Goal: Task Accomplishment & Management: Manage account settings

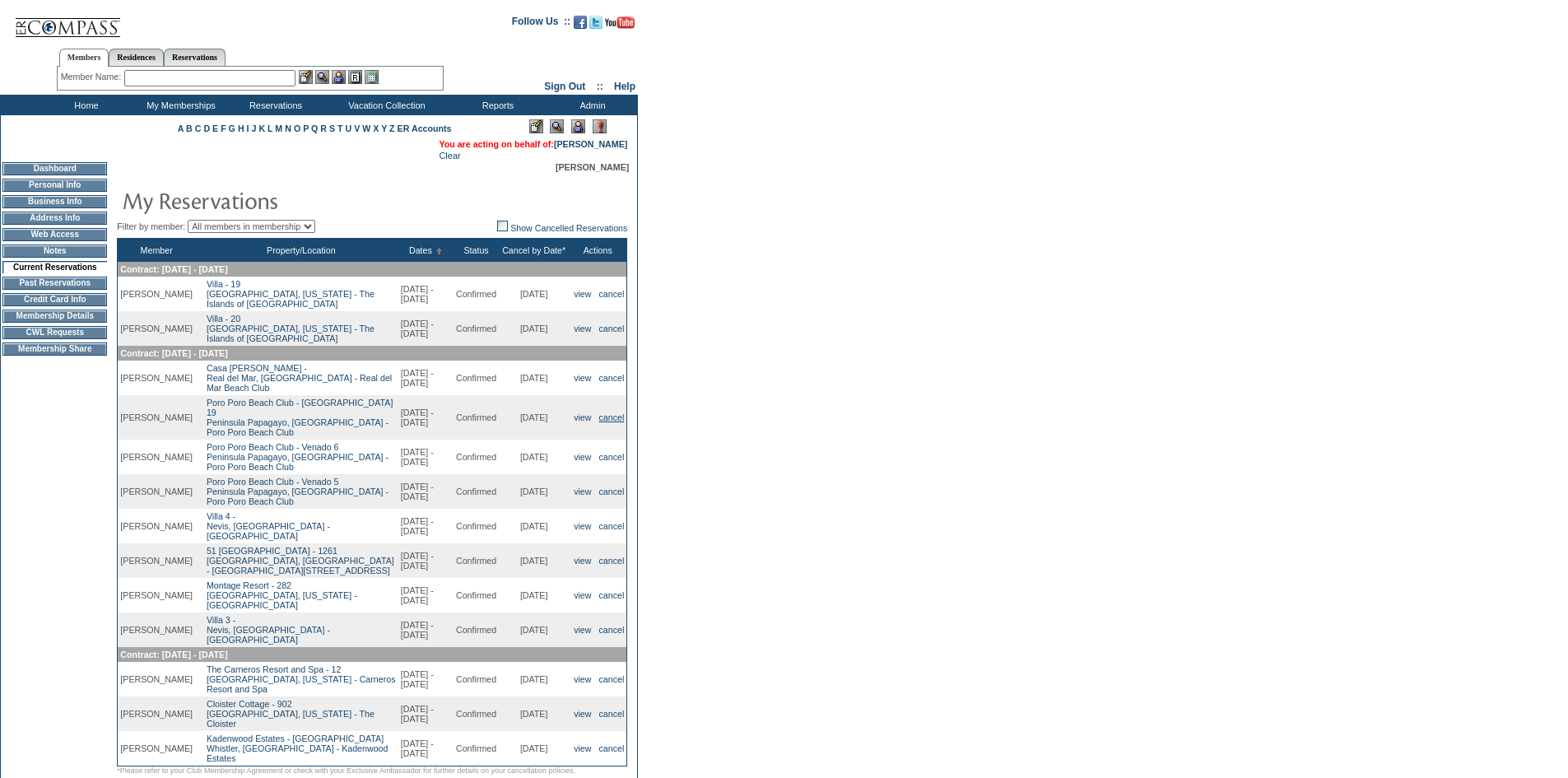
click at [616, 423] on link "cancel" at bounding box center [612, 417] width 25 height 10
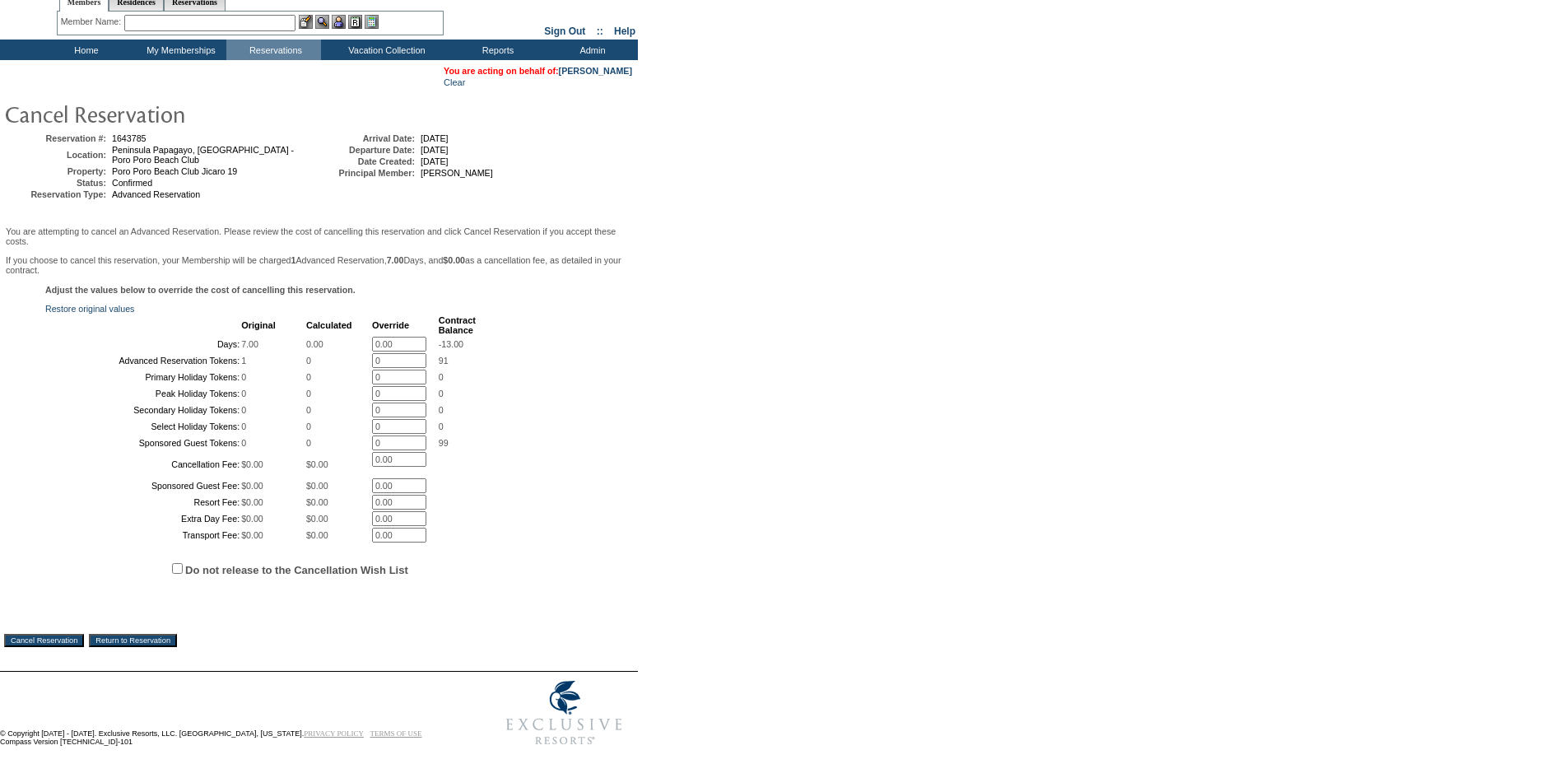
scroll to position [201, 0]
click at [68, 634] on input "Cancel Reservation" at bounding box center [44, 640] width 80 height 13
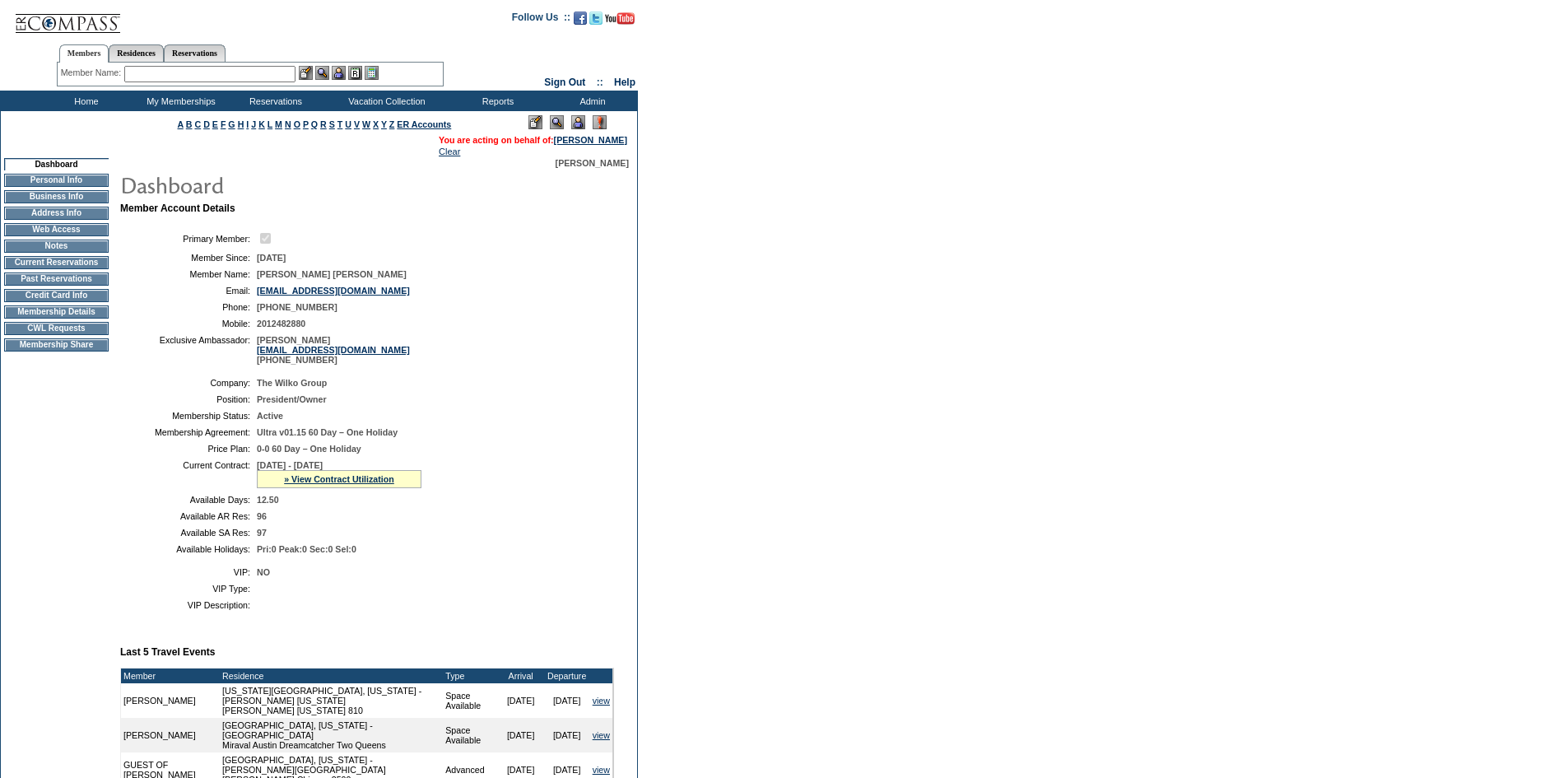
click at [158, 66] on input "text" at bounding box center [209, 73] width 171 height 16
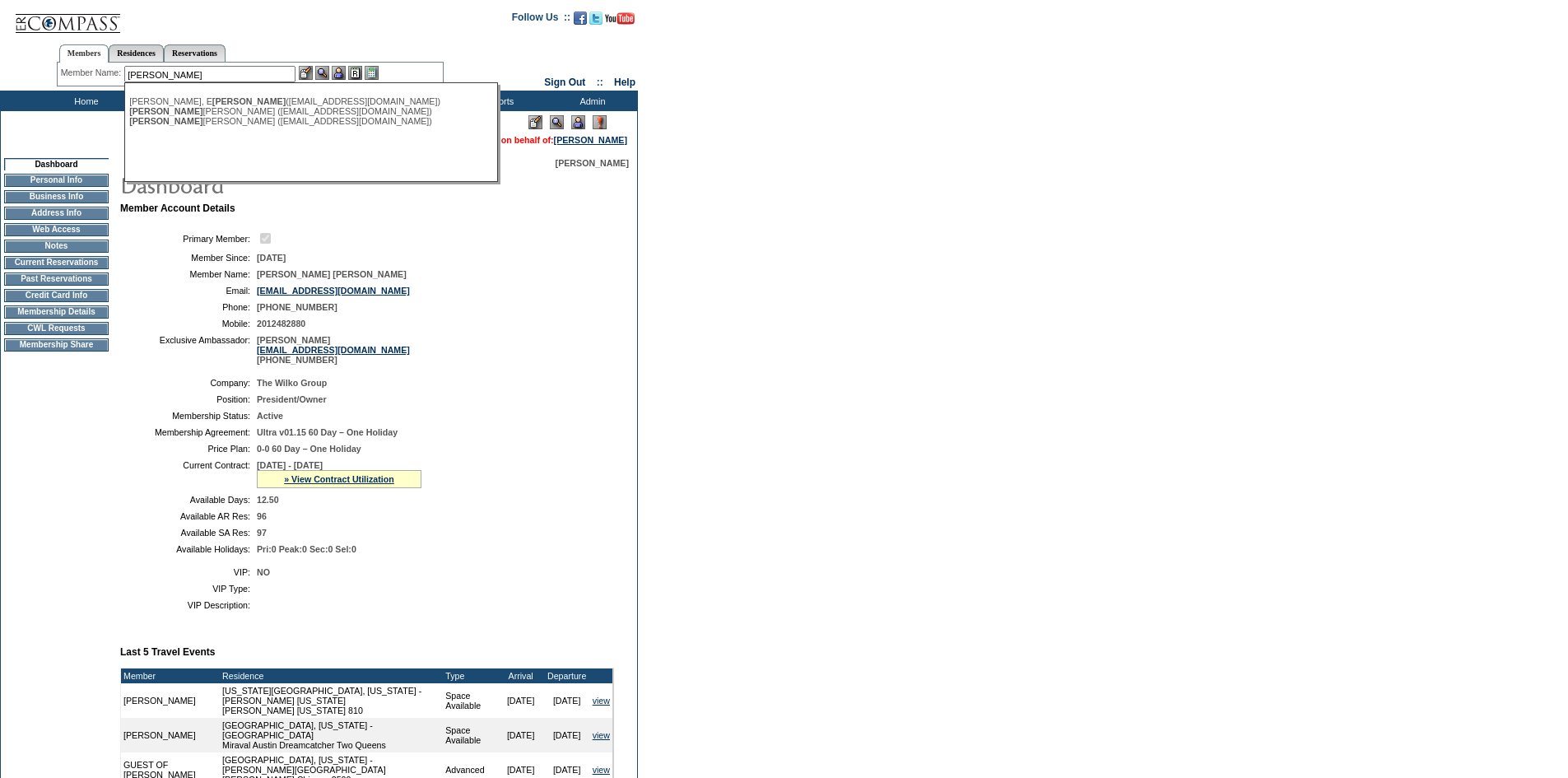
type input "leni"
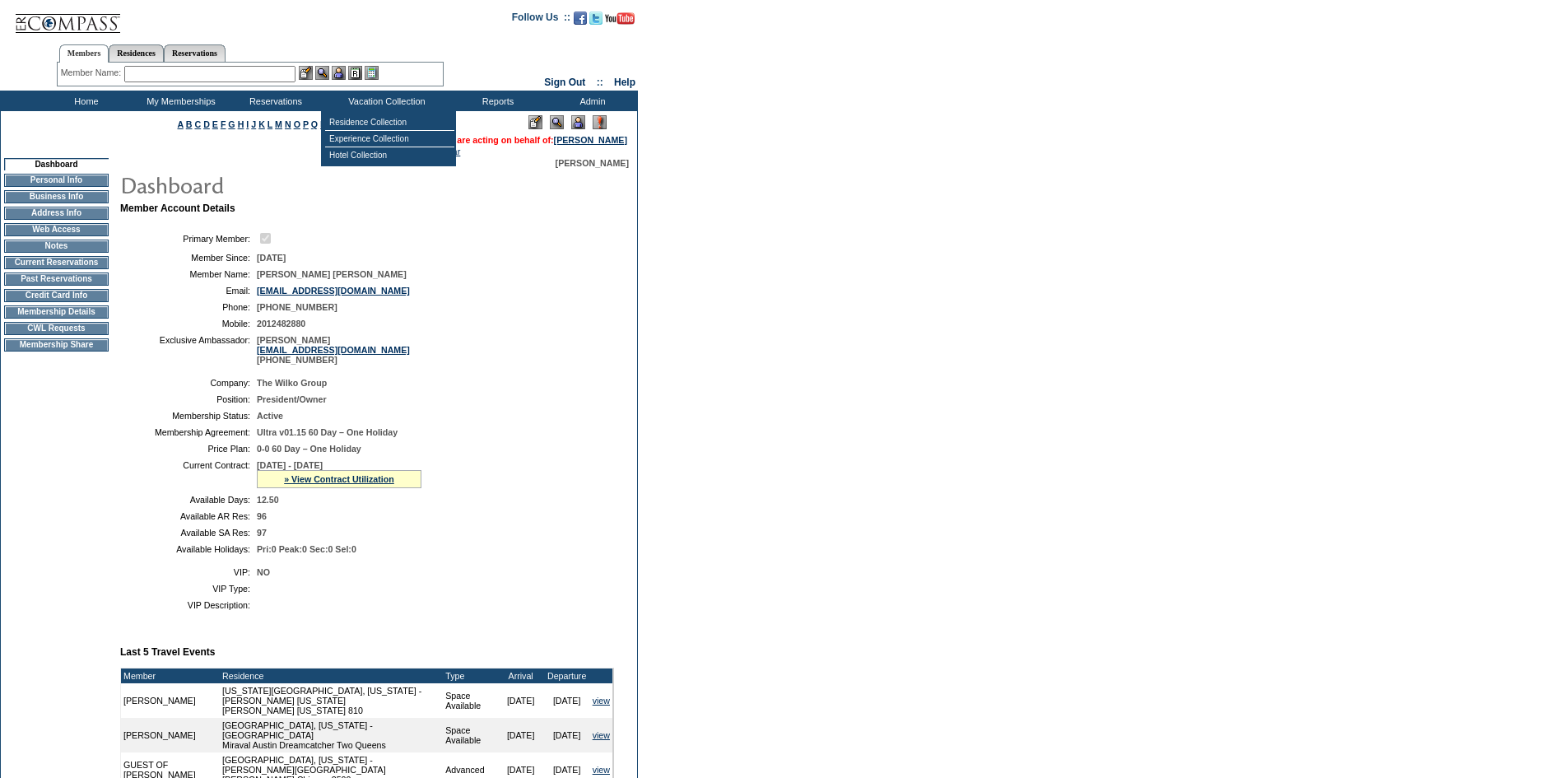
click at [239, 71] on input "text" at bounding box center [209, 73] width 171 height 16
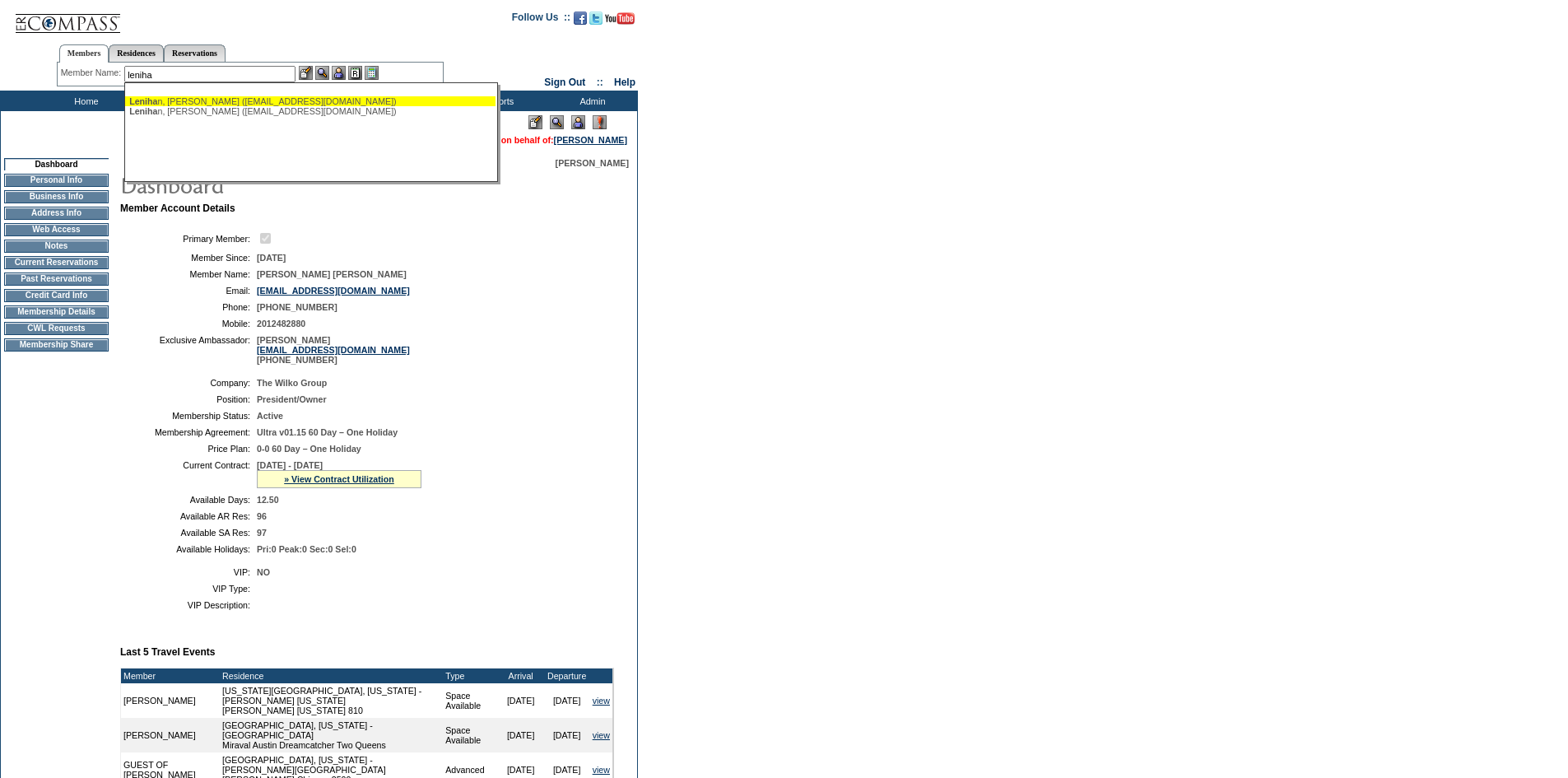
click at [228, 105] on div "Leniha n, Elizabeth (elizabethlenihan@mac.com)" at bounding box center [310, 101] width 362 height 10
type input "Lenihan, Elizabeth (elizabethlenihan@mac.com)"
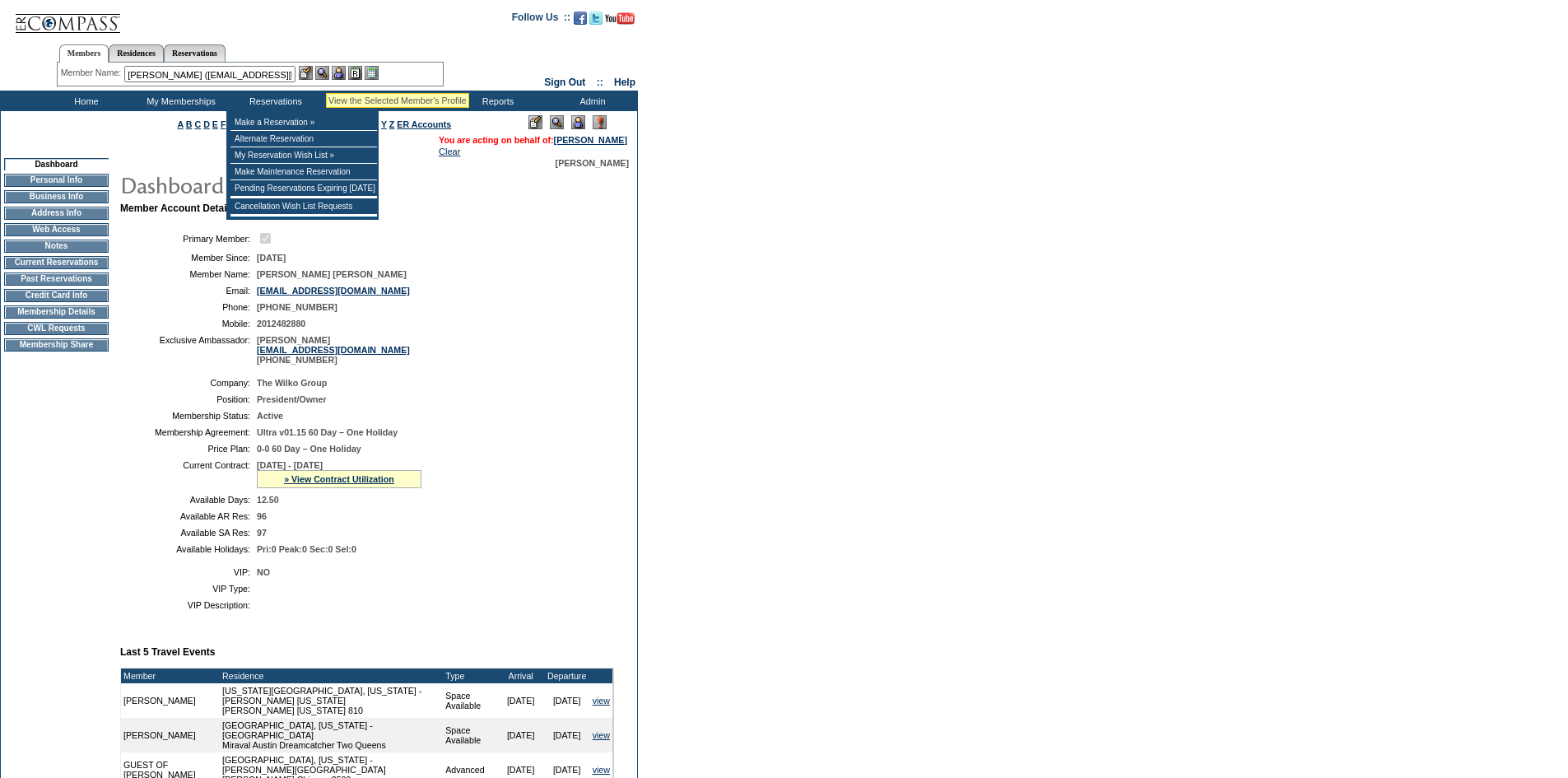
click at [327, 67] on img at bounding box center [322, 72] width 14 height 14
